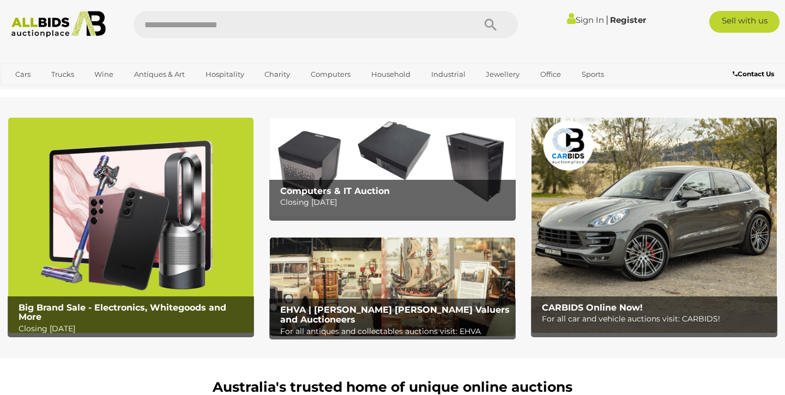
click at [197, 215] on img at bounding box center [130, 225] width 245 height 215
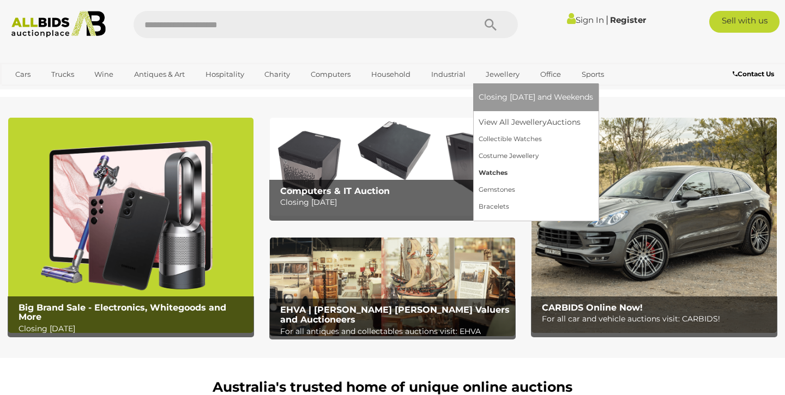
click at [499, 171] on link "Watches" at bounding box center [535, 173] width 114 height 17
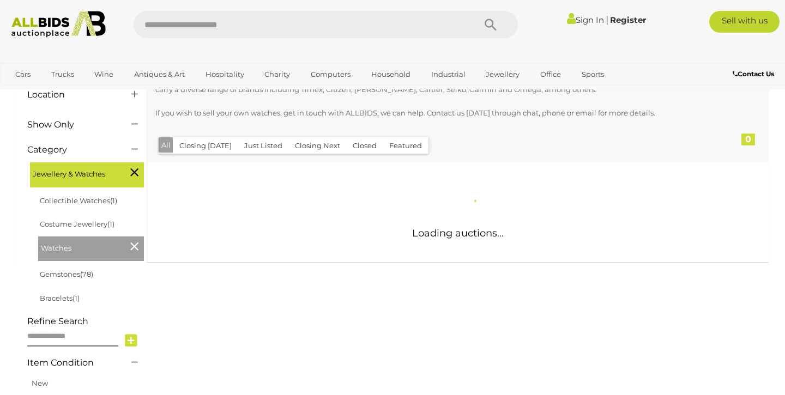
scroll to position [115, 0]
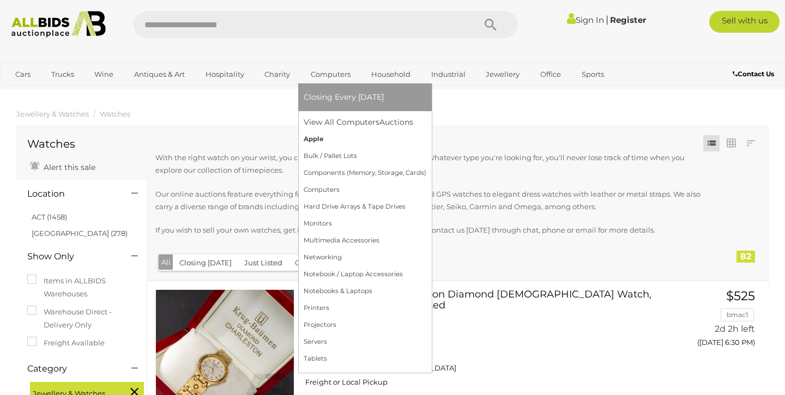
click at [322, 135] on link "Apple" at bounding box center [364, 139] width 123 height 17
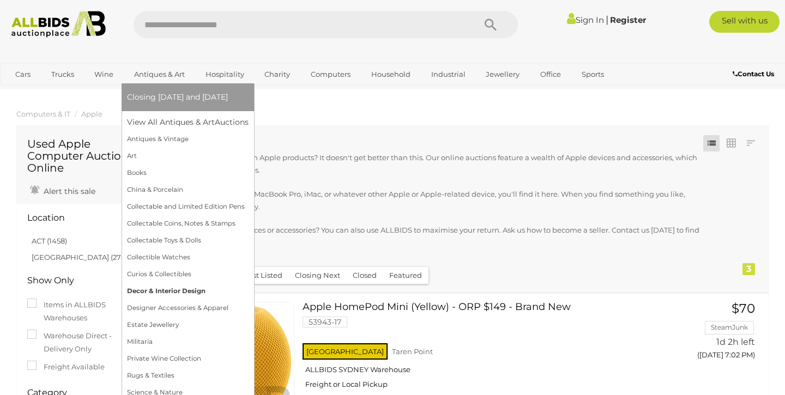
click at [162, 292] on link "Decor & Interior Design" at bounding box center [187, 291] width 121 height 17
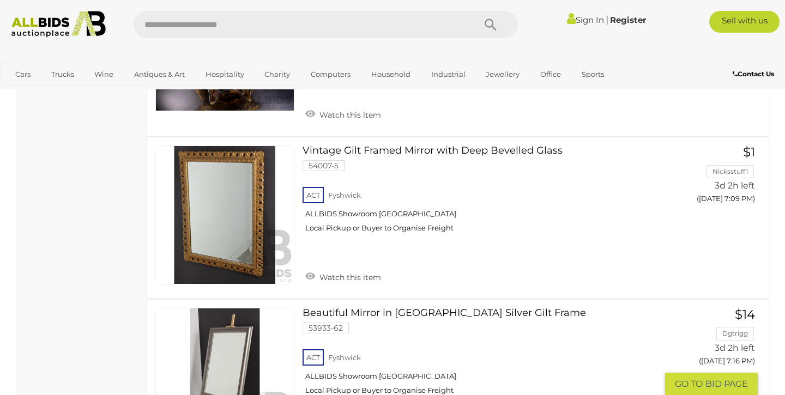
scroll to position [3612, 0]
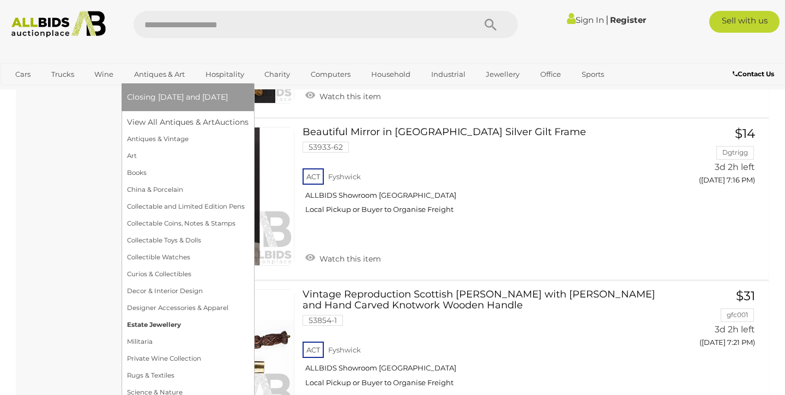
click at [149, 323] on link "Estate Jewellery" at bounding box center [187, 325] width 121 height 17
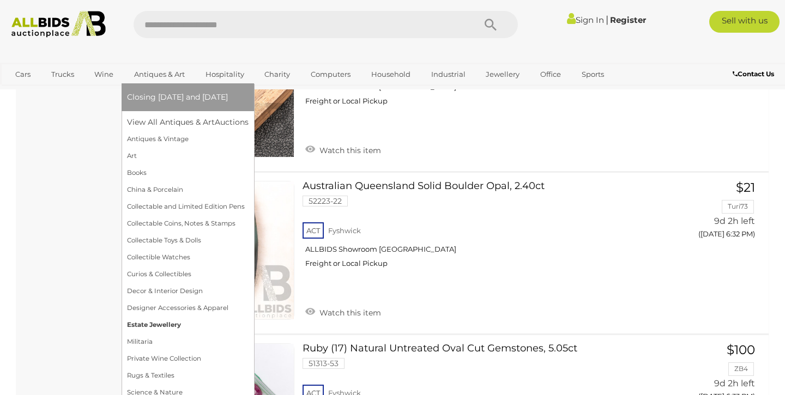
scroll to position [2759, 0]
click at [180, 303] on link "Designer Accessories & Apparel" at bounding box center [187, 308] width 121 height 17
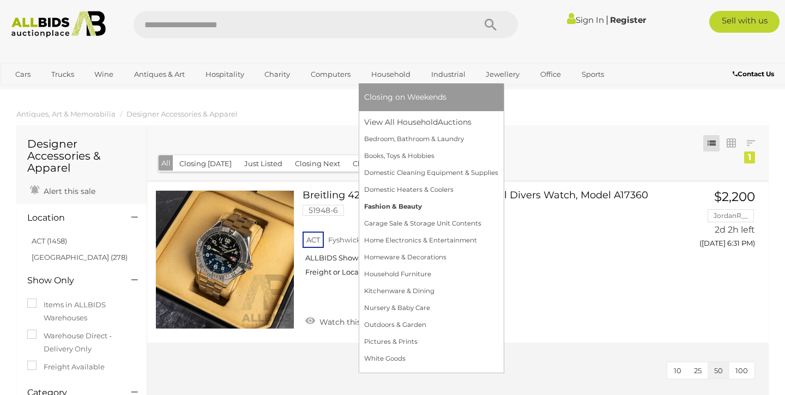
click at [395, 203] on link "Fashion & Beauty" at bounding box center [431, 206] width 134 height 17
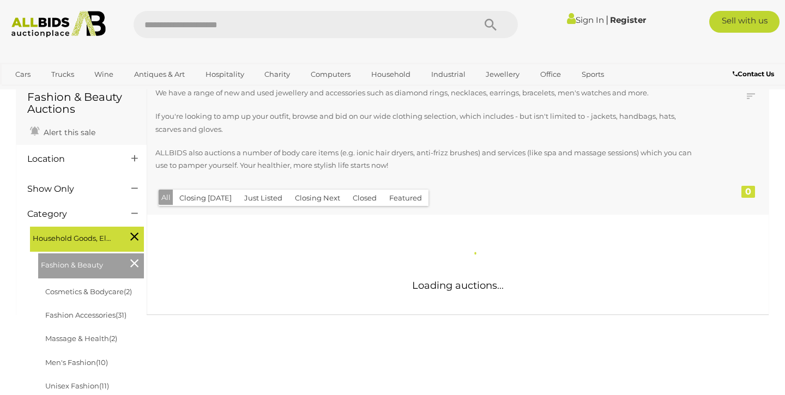
scroll to position [83, 0]
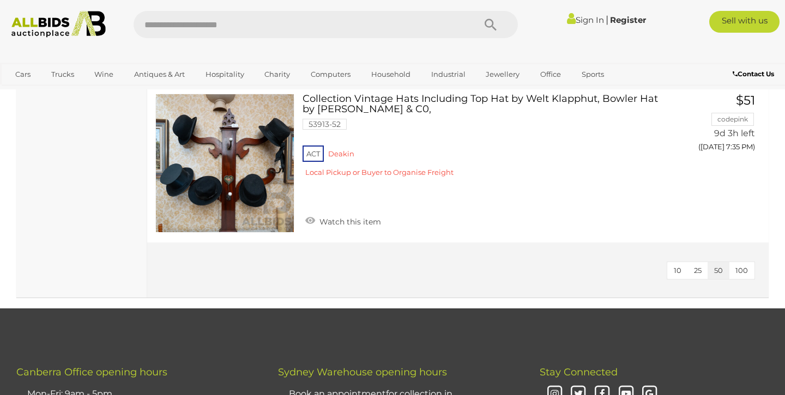
scroll to position [7662, 0]
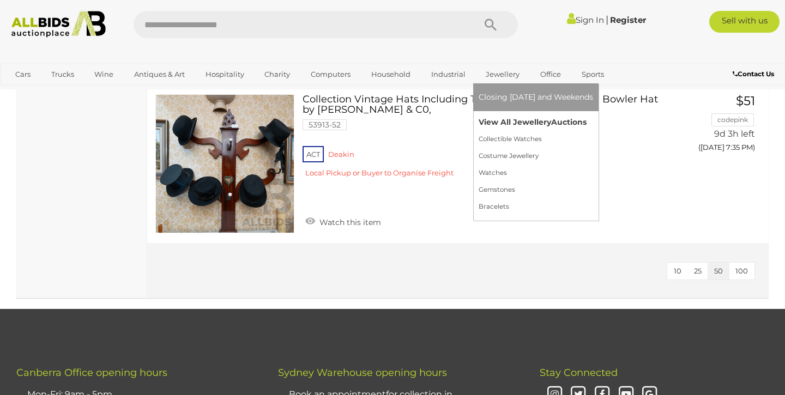
click at [503, 123] on link "View All Jewellery Auctions" at bounding box center [535, 122] width 114 height 17
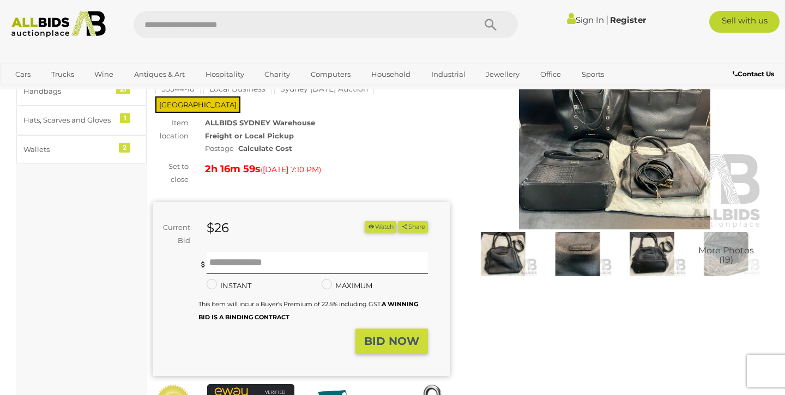
scroll to position [99, 0]
click at [582, 157] on img at bounding box center [614, 133] width 297 height 191
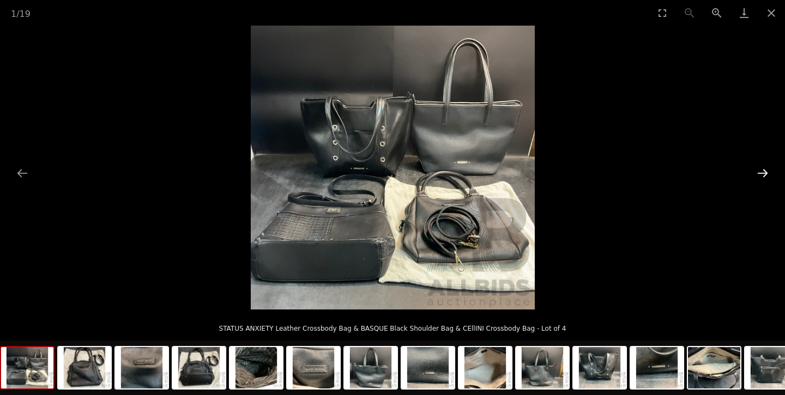
click at [761, 173] on button "Next slide" at bounding box center [762, 172] width 23 height 21
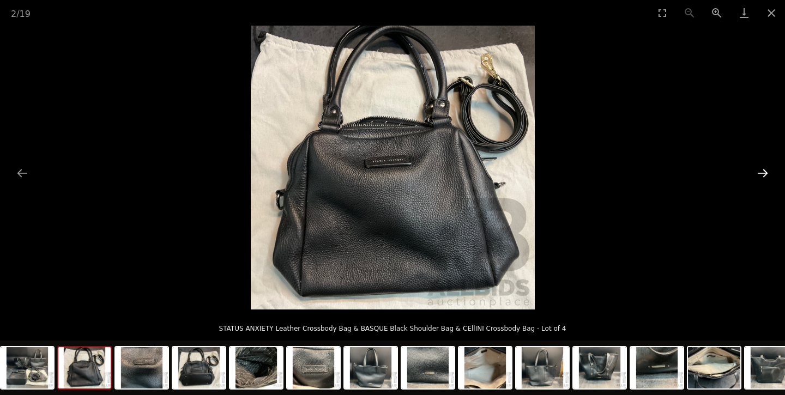
click at [756, 173] on button "Next slide" at bounding box center [762, 172] width 23 height 21
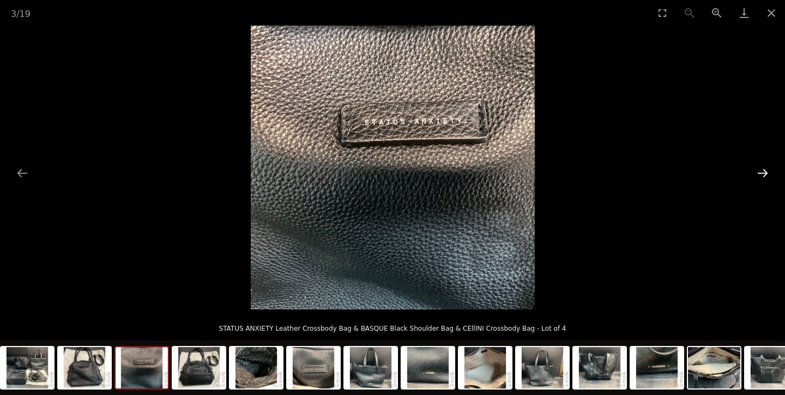
click at [756, 173] on button "Next slide" at bounding box center [762, 172] width 23 height 21
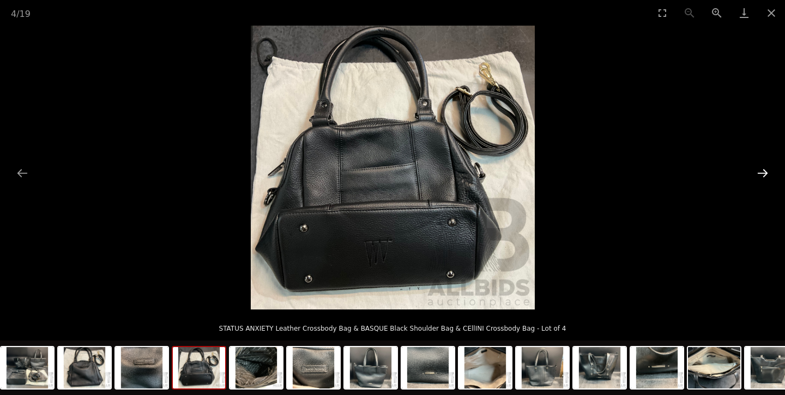
click at [756, 173] on button "Next slide" at bounding box center [762, 172] width 23 height 21
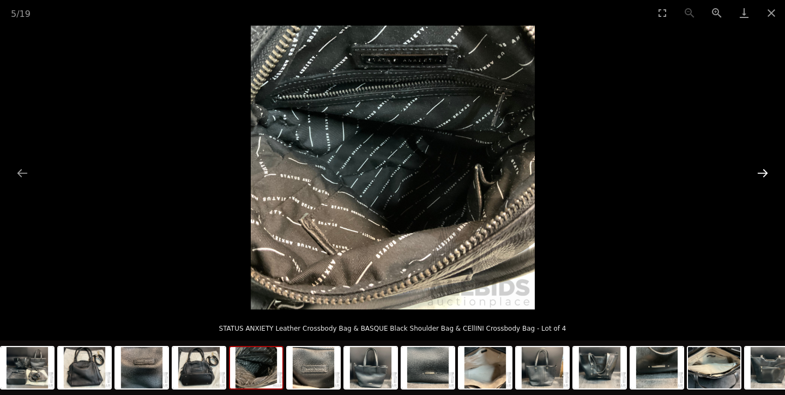
click at [756, 173] on button "Next slide" at bounding box center [762, 172] width 23 height 21
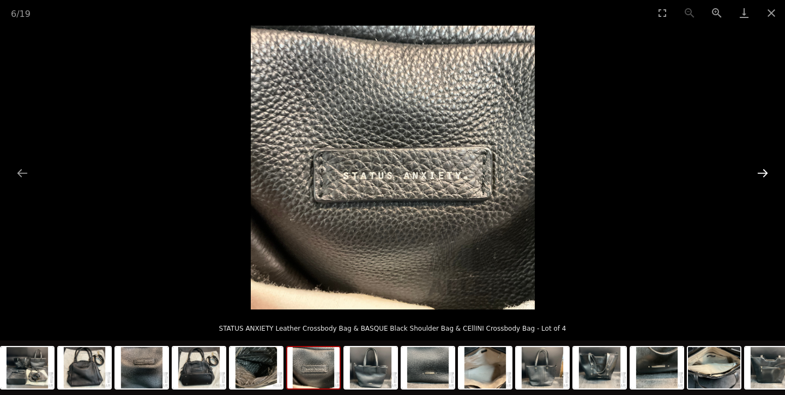
click at [756, 173] on button "Next slide" at bounding box center [762, 172] width 23 height 21
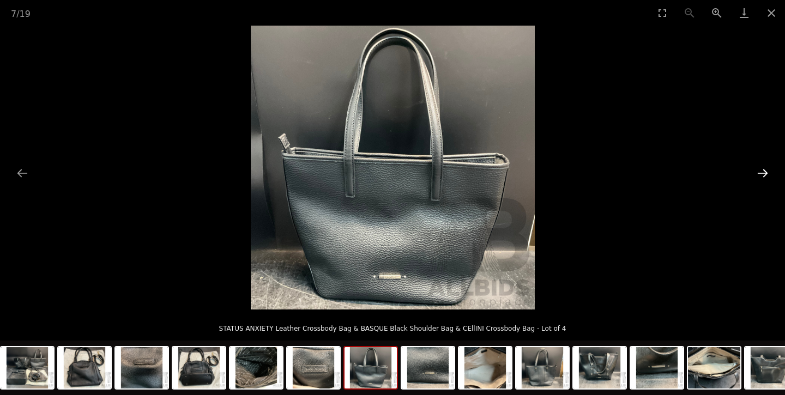
click at [756, 173] on button "Next slide" at bounding box center [762, 172] width 23 height 21
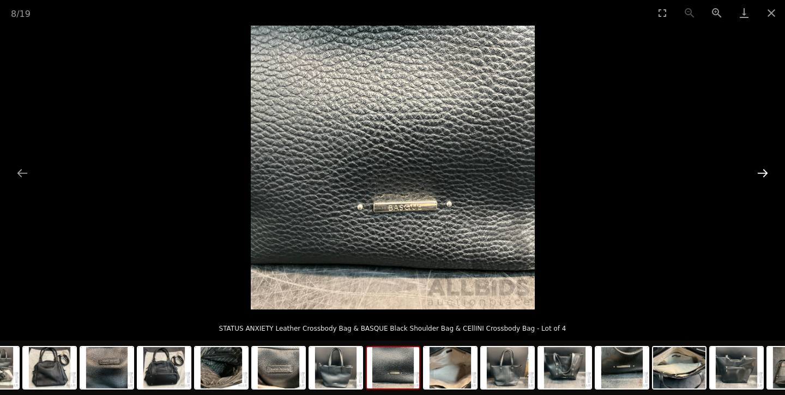
click at [756, 173] on button "Next slide" at bounding box center [762, 172] width 23 height 21
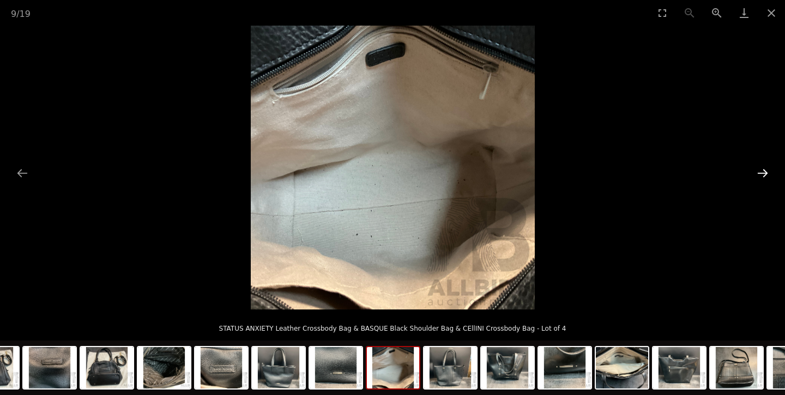
click at [756, 173] on button "Next slide" at bounding box center [762, 172] width 23 height 21
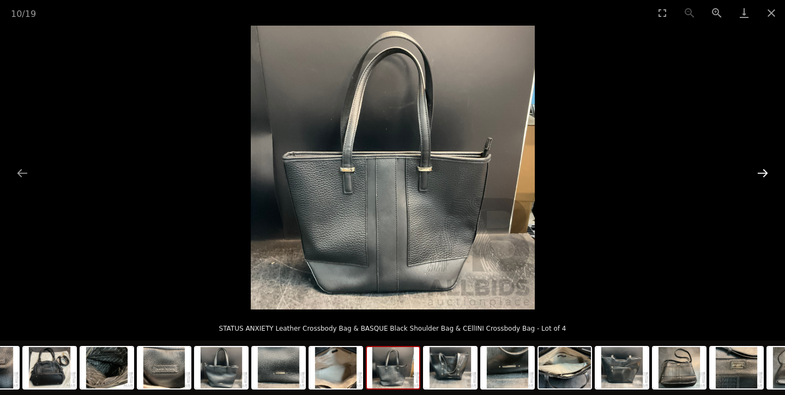
click at [756, 173] on button "Next slide" at bounding box center [762, 172] width 23 height 21
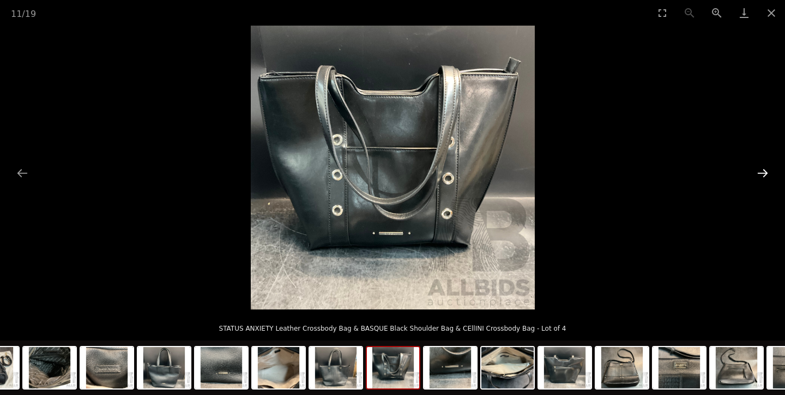
click at [756, 173] on button "Next slide" at bounding box center [762, 172] width 23 height 21
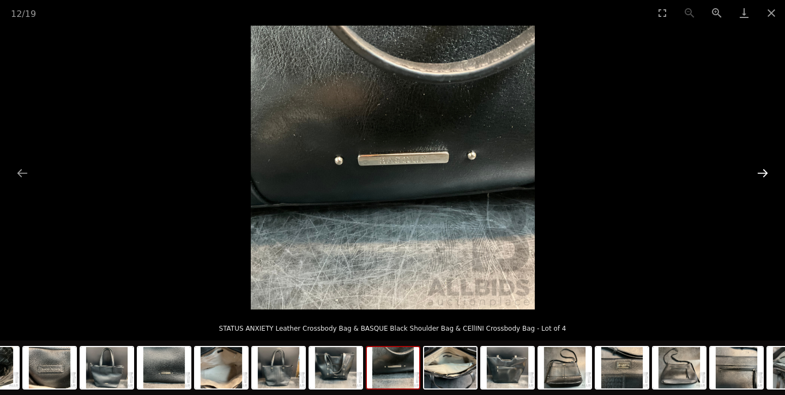
click at [756, 173] on button "Next slide" at bounding box center [762, 172] width 23 height 21
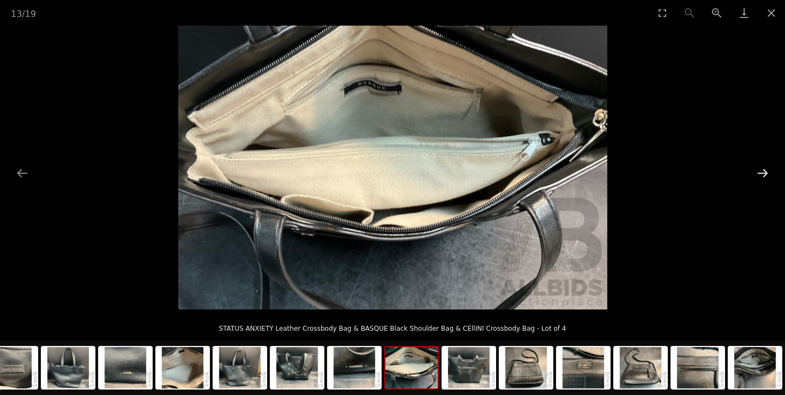
click at [756, 173] on button "Next slide" at bounding box center [762, 172] width 23 height 21
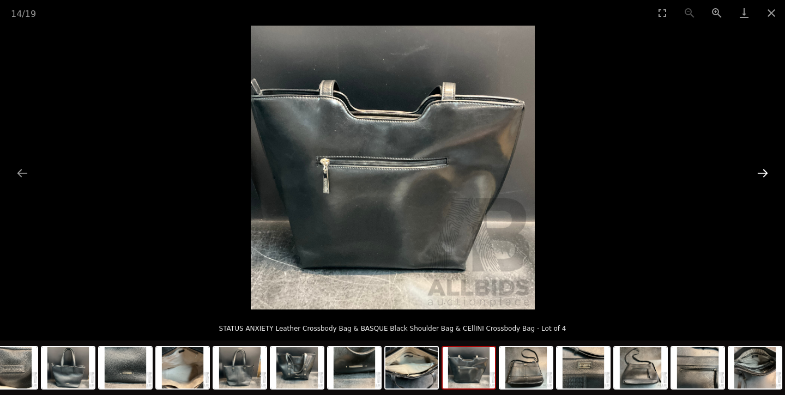
click at [756, 173] on button "Next slide" at bounding box center [762, 172] width 23 height 21
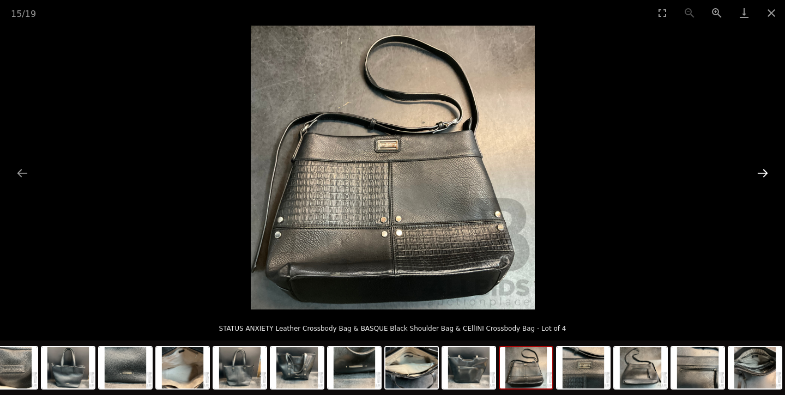
click at [756, 173] on button "Next slide" at bounding box center [762, 172] width 23 height 21
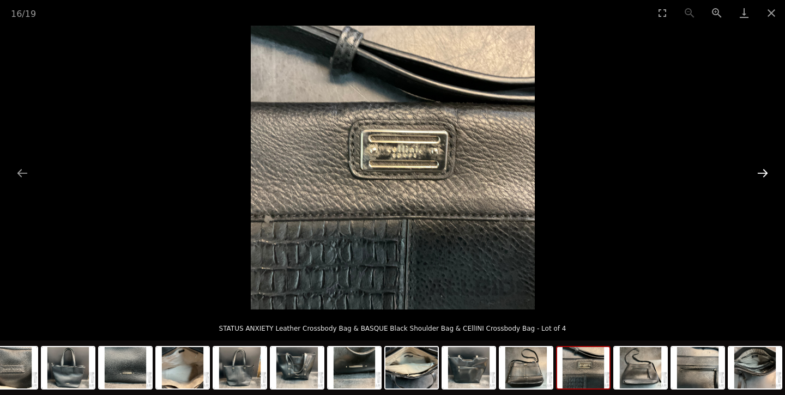
click at [756, 173] on button "Next slide" at bounding box center [762, 172] width 23 height 21
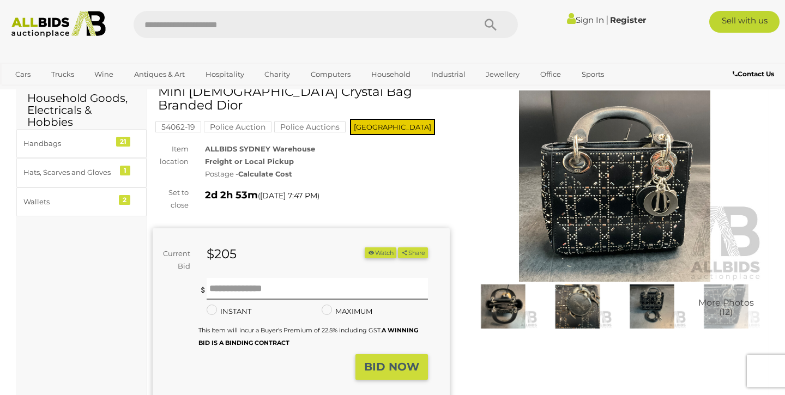
scroll to position [57, 0]
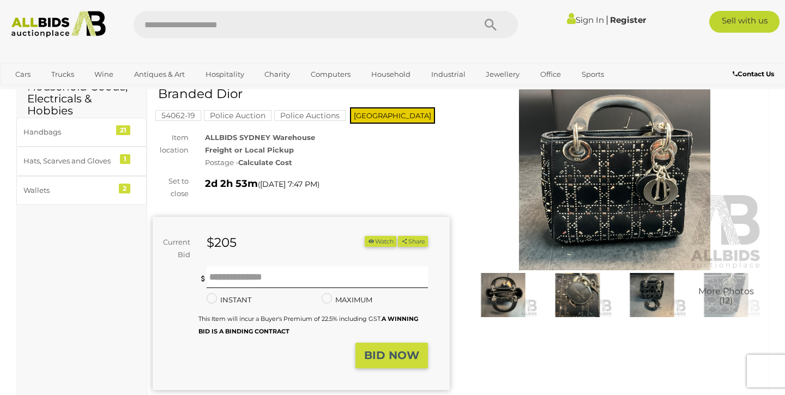
click at [573, 184] on img at bounding box center [614, 174] width 297 height 191
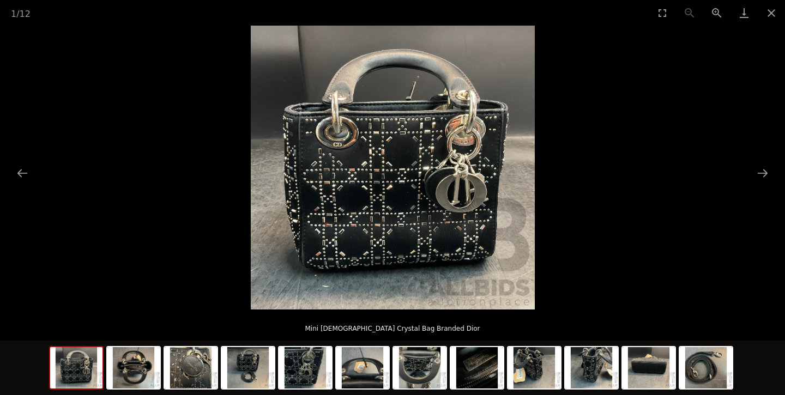
click at [746, 177] on picture at bounding box center [392, 168] width 785 height 284
click at [769, 173] on button "Next slide" at bounding box center [762, 172] width 23 height 21
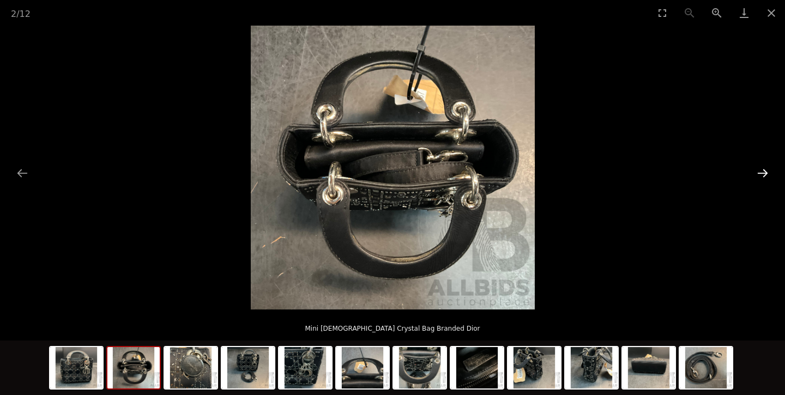
click at [765, 169] on button "Next slide" at bounding box center [762, 172] width 23 height 21
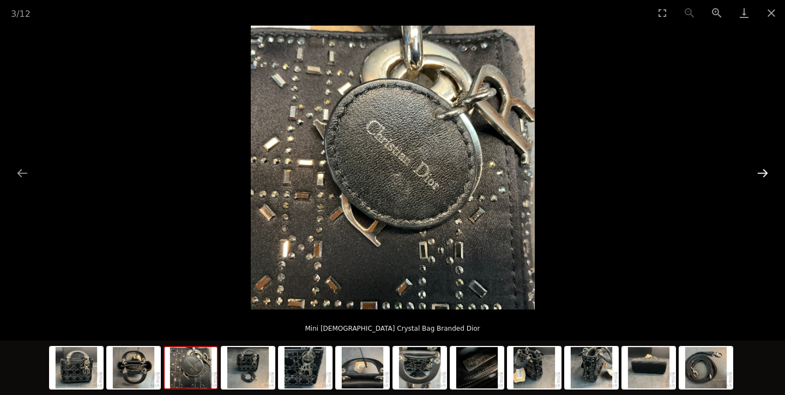
click at [766, 170] on button "Next slide" at bounding box center [762, 172] width 23 height 21
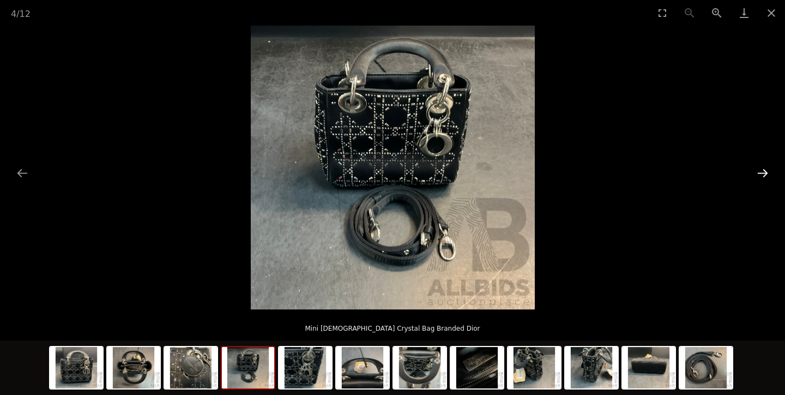
click at [766, 170] on button "Next slide" at bounding box center [762, 172] width 23 height 21
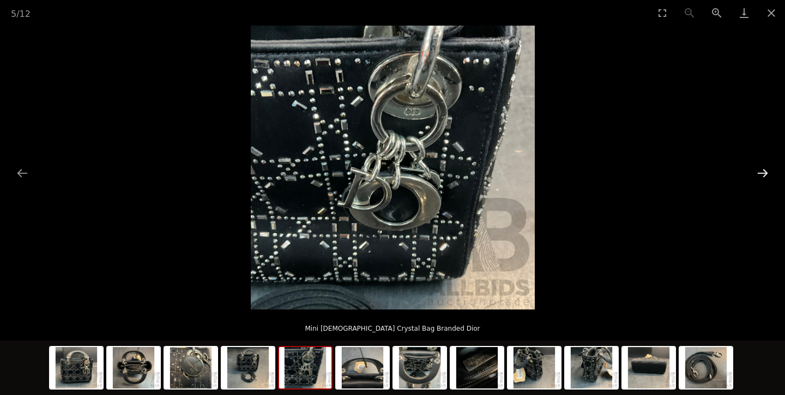
click at [766, 170] on button "Next slide" at bounding box center [762, 172] width 23 height 21
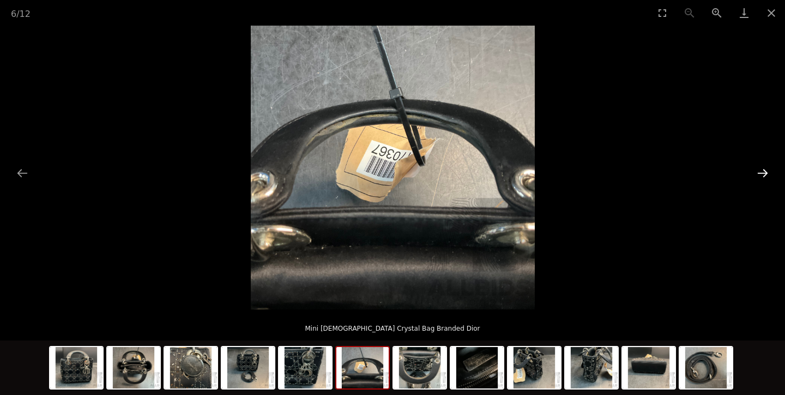
click at [766, 170] on button "Next slide" at bounding box center [762, 172] width 23 height 21
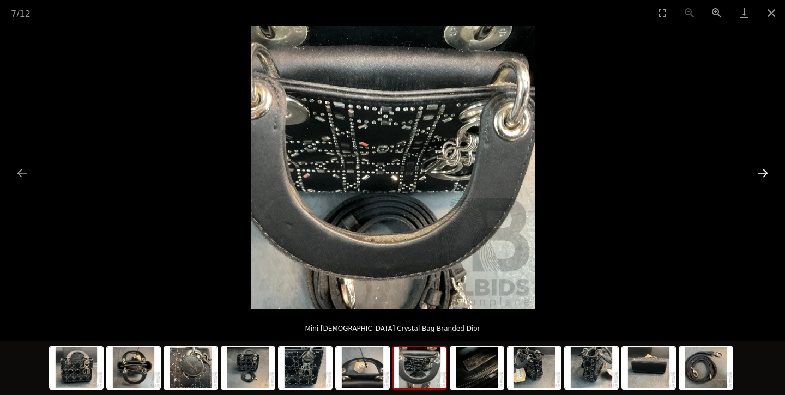
click at [766, 170] on button "Next slide" at bounding box center [762, 172] width 23 height 21
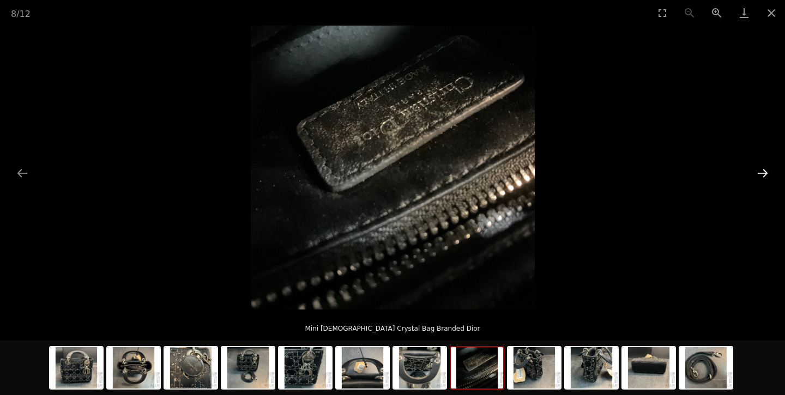
click at [766, 170] on button "Next slide" at bounding box center [762, 172] width 23 height 21
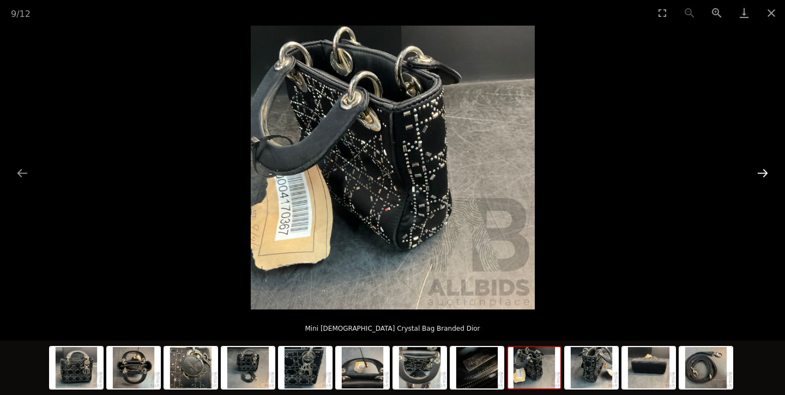
click at [766, 170] on button "Next slide" at bounding box center [762, 172] width 23 height 21
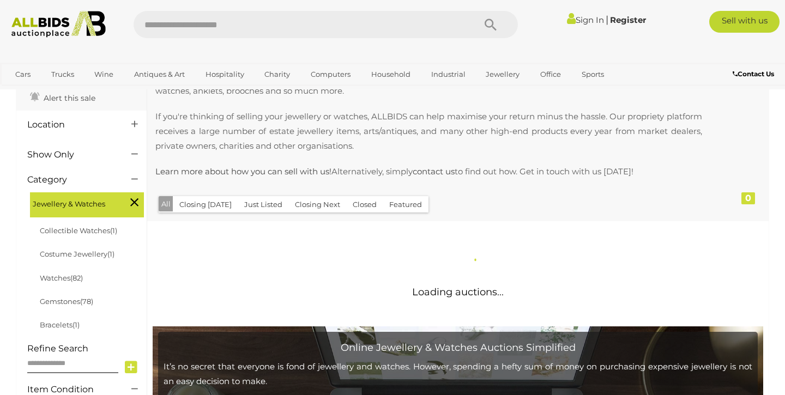
scroll to position [252, 0]
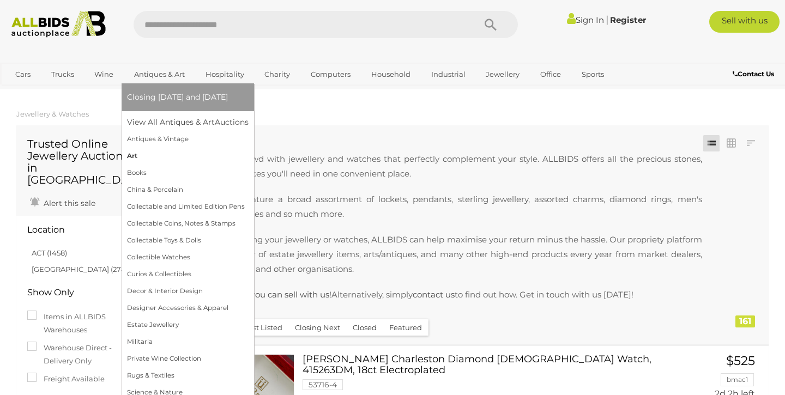
click at [155, 157] on link "Art" at bounding box center [187, 156] width 121 height 17
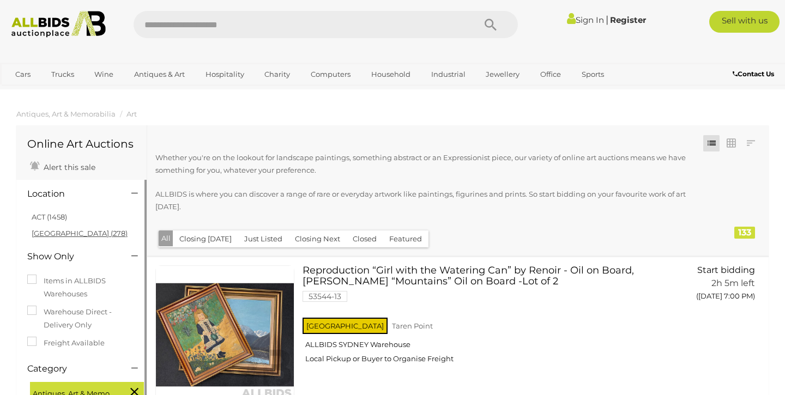
click at [56, 232] on link "[GEOGRAPHIC_DATA] (278)" at bounding box center [80, 233] width 96 height 9
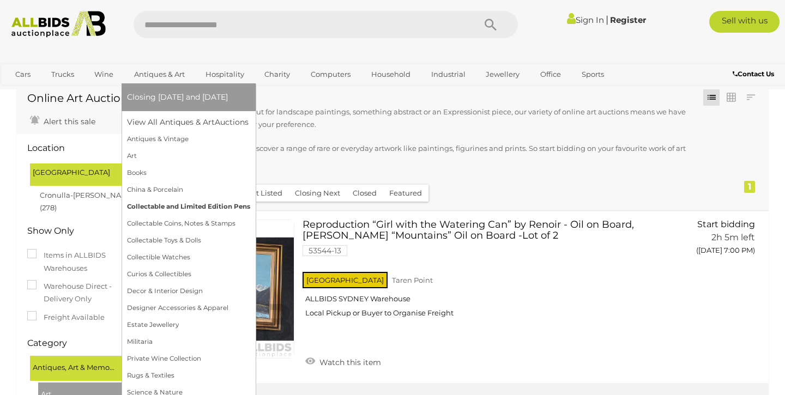
scroll to position [86, 0]
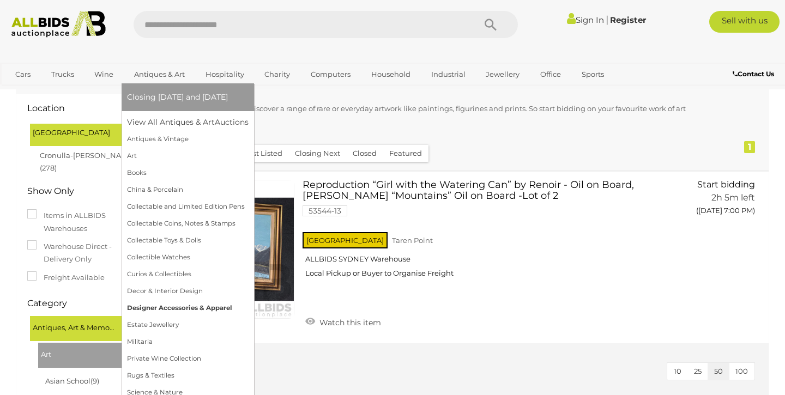
click at [164, 311] on link "Designer Accessories & Apparel" at bounding box center [187, 308] width 121 height 17
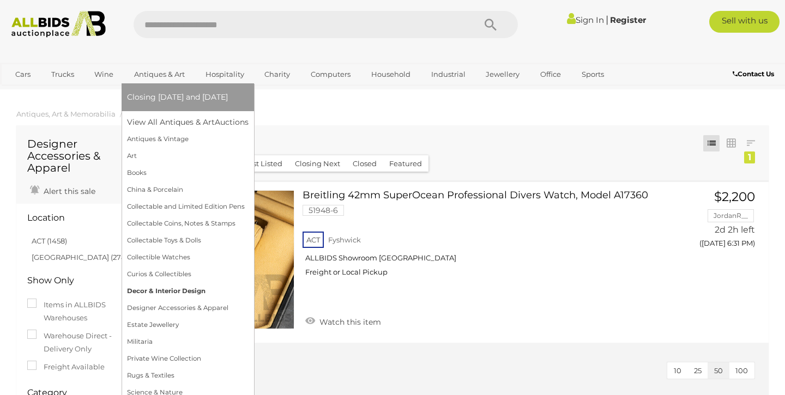
click at [165, 290] on link "Decor & Interior Design" at bounding box center [187, 291] width 121 height 17
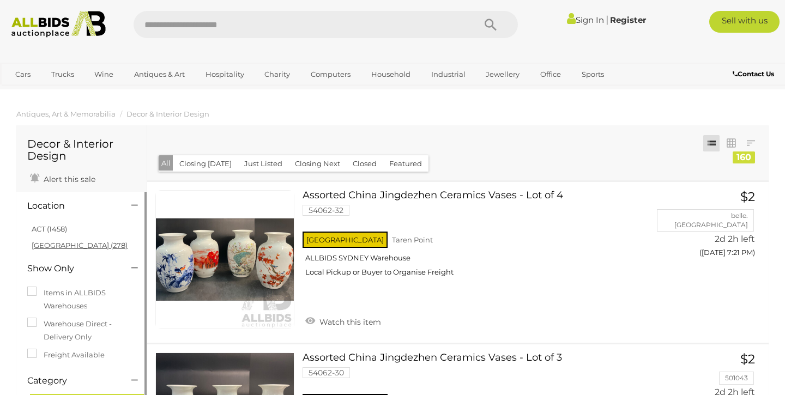
click at [57, 244] on link "[GEOGRAPHIC_DATA] (278)" at bounding box center [80, 245] width 96 height 9
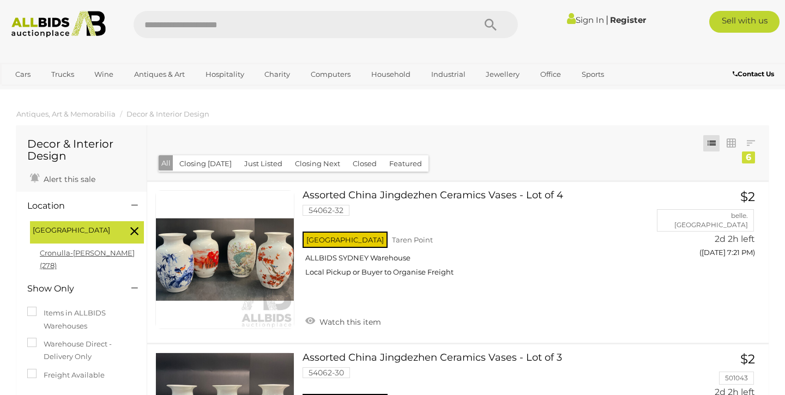
click at [110, 256] on link "Cronulla-[PERSON_NAME] (278)" at bounding box center [87, 258] width 95 height 21
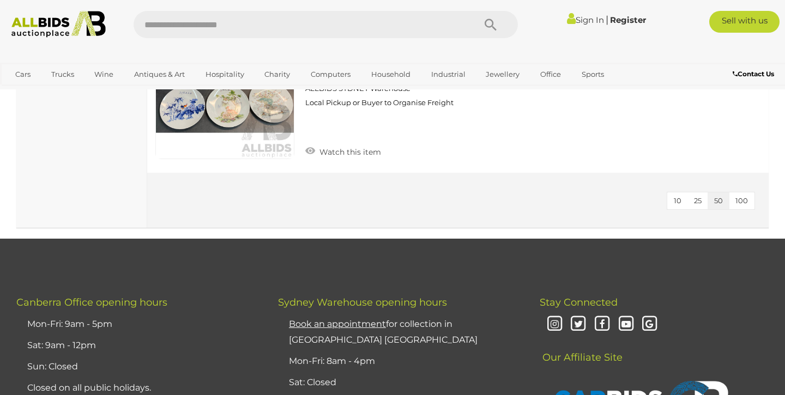
click at [695, 196] on span "25" at bounding box center [698, 200] width 8 height 9
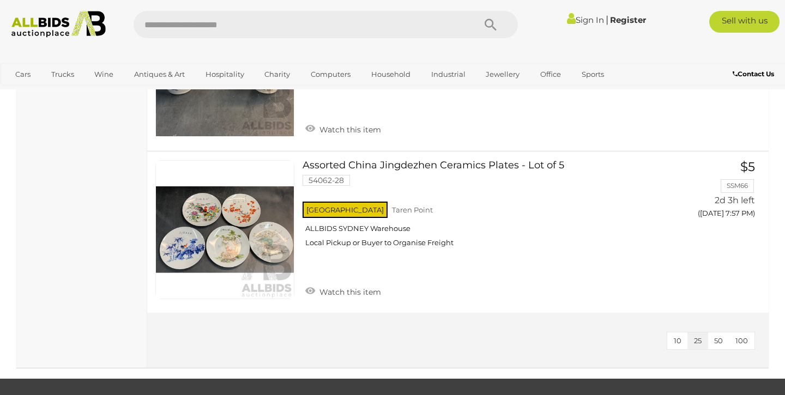
click at [746, 336] on span "100" at bounding box center [741, 340] width 13 height 9
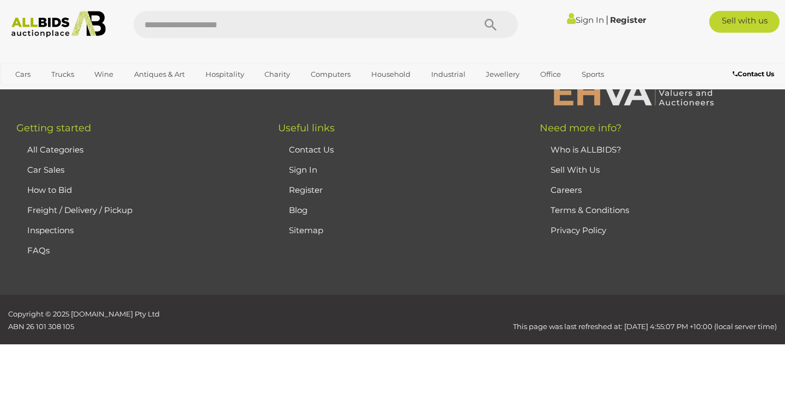
scroll to position [71, 0]
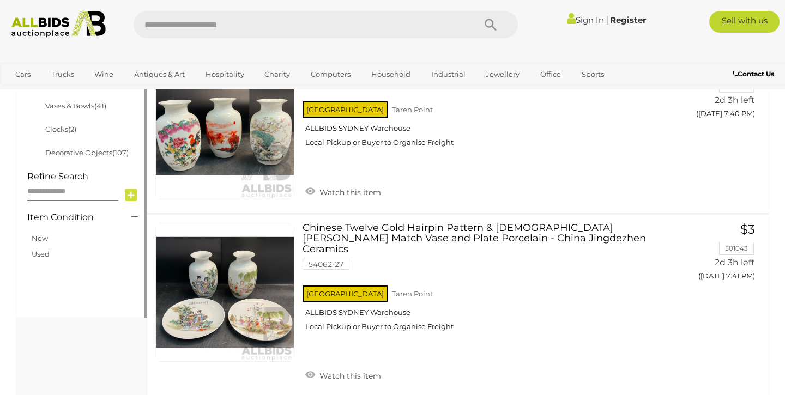
scroll to position [127, 0]
